Goal: Navigation & Orientation: Find specific page/section

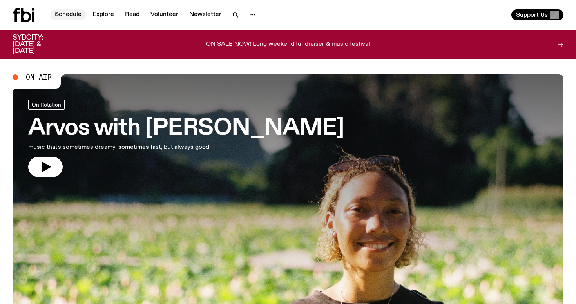
click at [71, 17] on link "Schedule" at bounding box center [68, 14] width 36 height 11
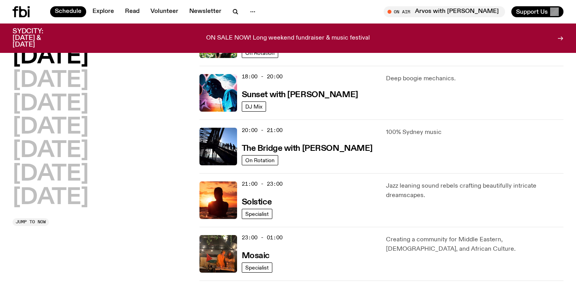
scroll to position [325, 0]
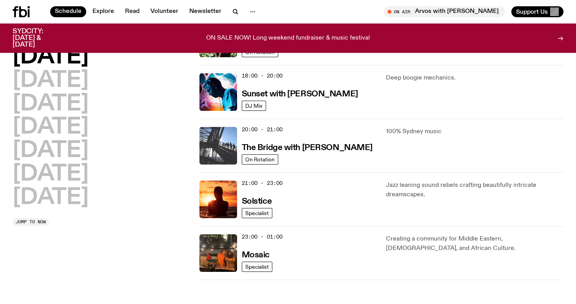
click at [224, 153] on img at bounding box center [218, 146] width 38 height 38
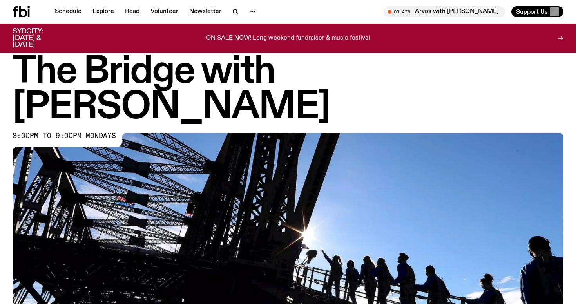
scroll to position [11, 0]
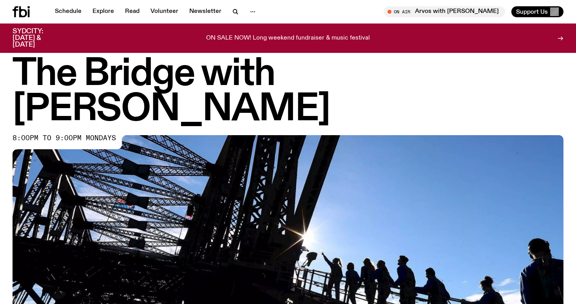
click at [297, 156] on img at bounding box center [288, 290] width 551 height 310
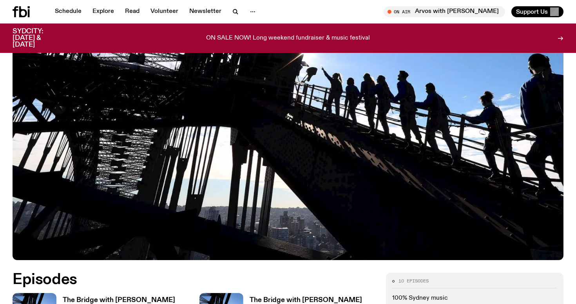
scroll to position [266, 0]
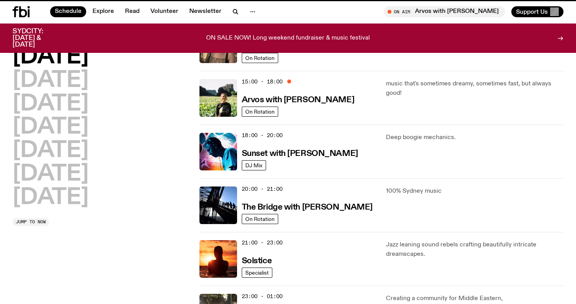
scroll to position [325, 0]
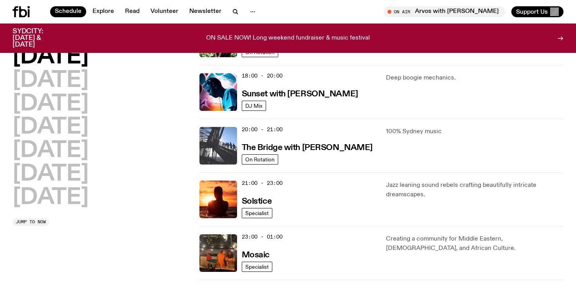
click at [210, 147] on img at bounding box center [218, 146] width 38 height 38
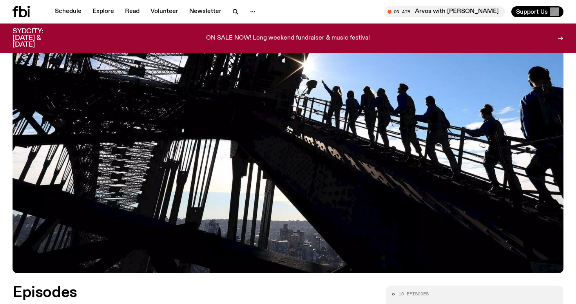
scroll to position [10, 0]
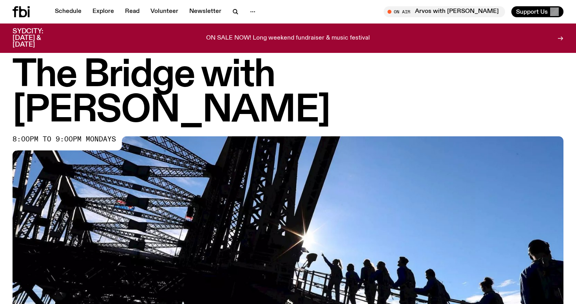
click at [153, 151] on img at bounding box center [288, 291] width 551 height 310
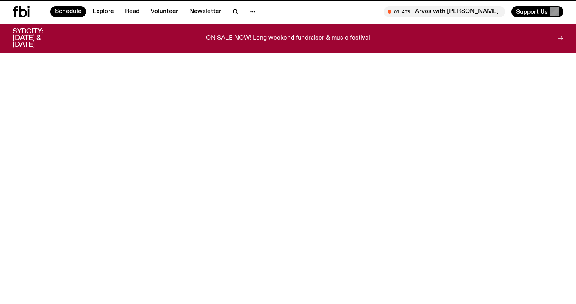
scroll to position [325, 0]
